Goal: Task Accomplishment & Management: Complete application form

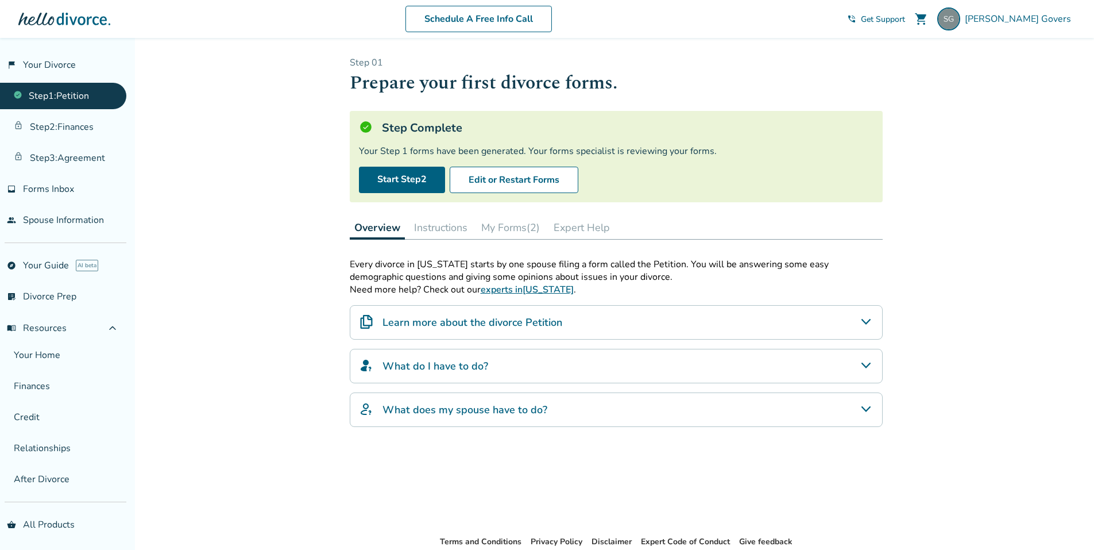
click at [453, 227] on button "Instructions" at bounding box center [440, 227] width 63 height 23
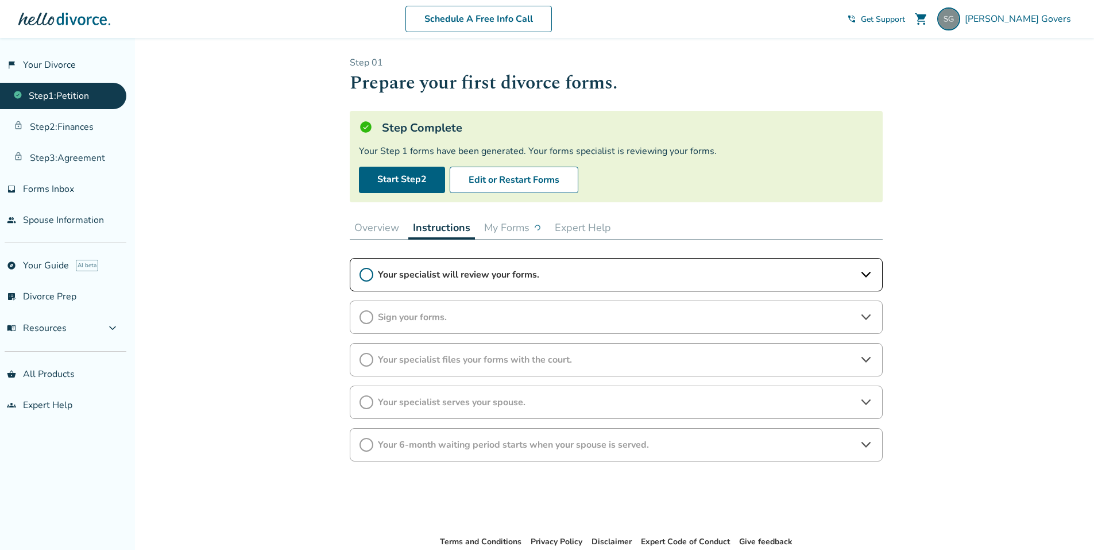
click at [507, 227] on button "My Forms" at bounding box center [513, 227] width 66 height 23
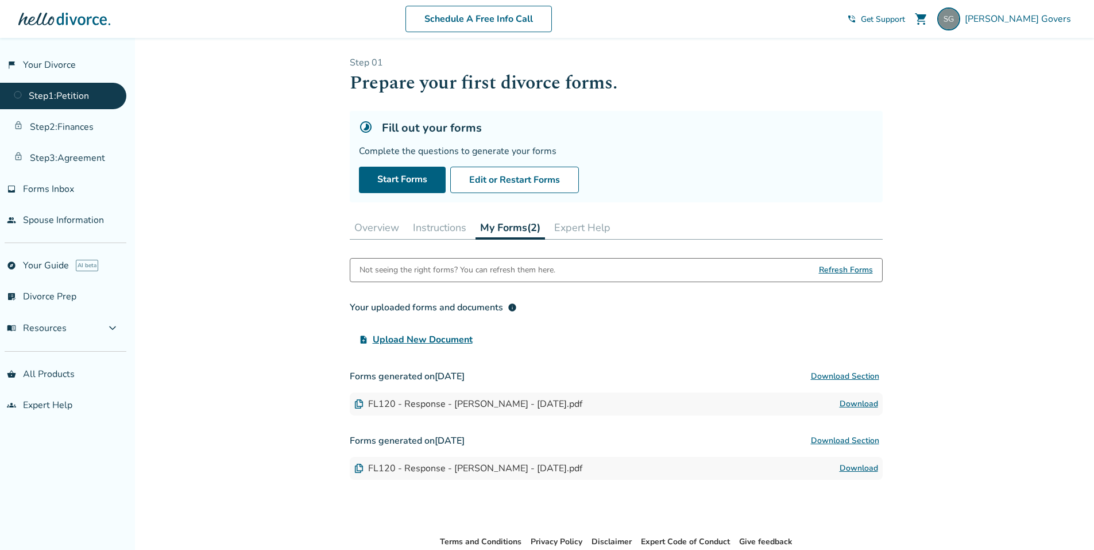
click at [425, 337] on span "Upload New Document" at bounding box center [423, 339] width 100 height 14
click at [0, 0] on input "upload_file Upload New Document" at bounding box center [0, 0] width 0 height 0
